Goal: Information Seeking & Learning: Find specific fact

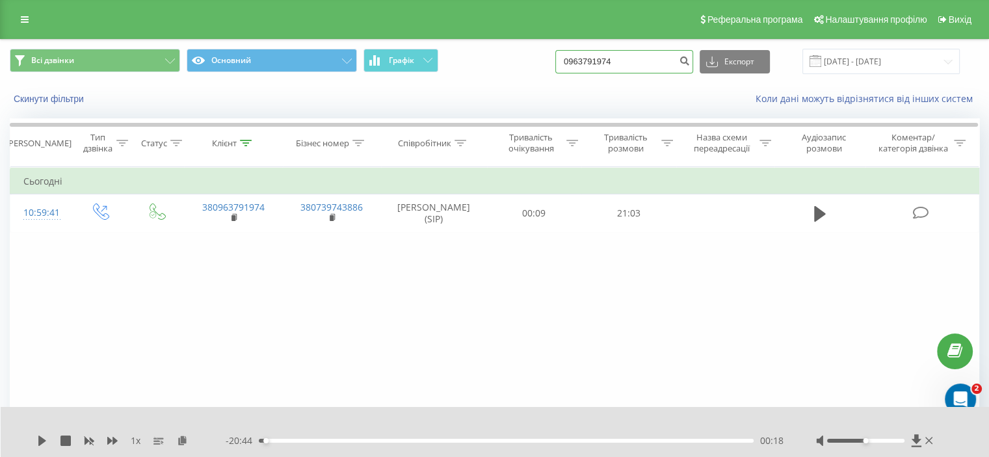
drag, startPoint x: 0, startPoint y: 0, endPoint x: 577, endPoint y: 59, distance: 580.5
click at [577, 59] on input "0963791974" at bounding box center [624, 61] width 138 height 23
click at [593, 62] on input at bounding box center [624, 61] width 138 height 23
paste input "0675369927"
type input "0675369927"
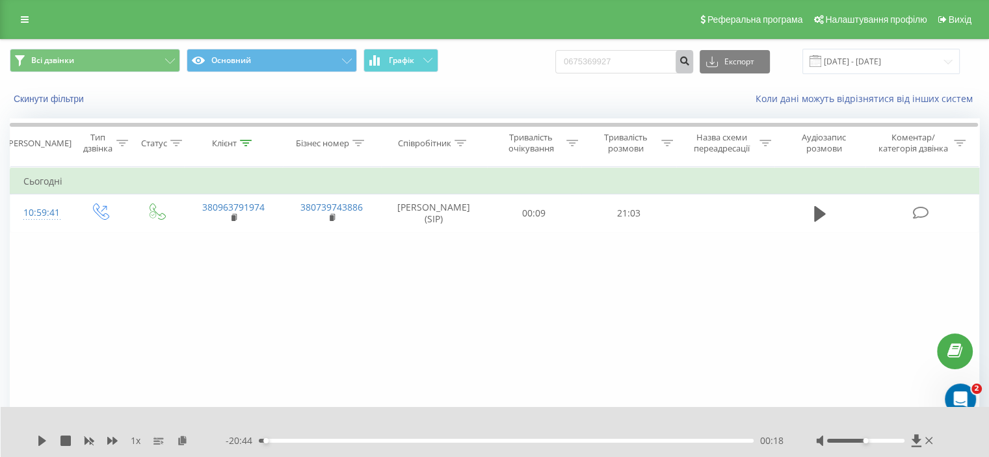
click at [690, 59] on icon "submit" at bounding box center [684, 59] width 11 height 8
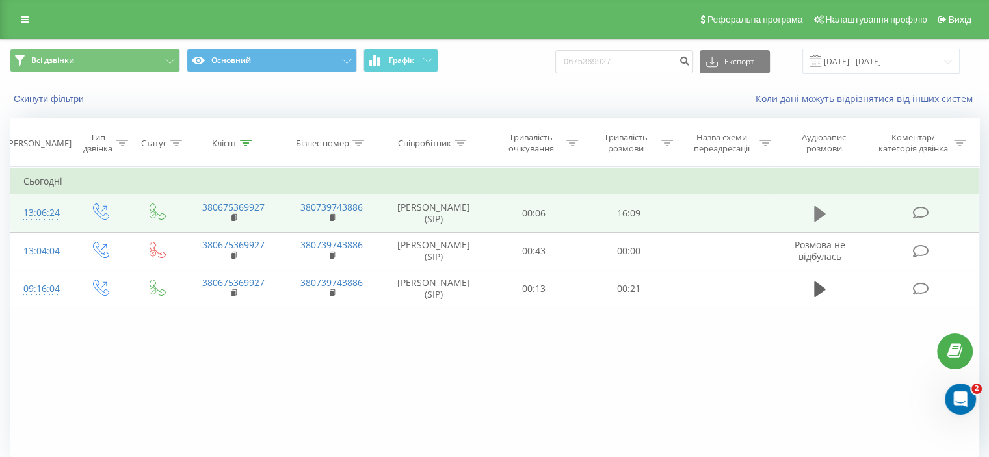
click at [820, 210] on icon at bounding box center [820, 214] width 12 height 16
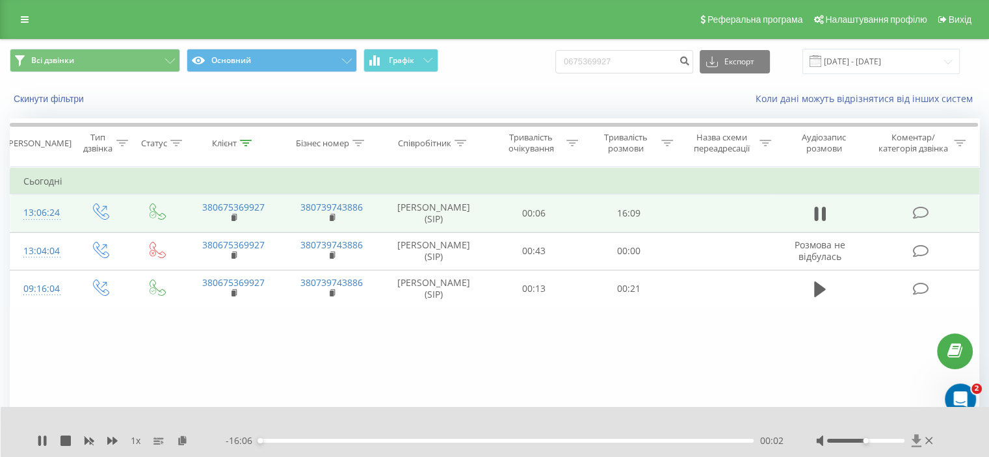
click at [914, 443] on icon at bounding box center [916, 440] width 11 height 13
click at [42, 442] on icon at bounding box center [42, 441] width 10 height 10
